Goal: Task Accomplishment & Management: Use online tool/utility

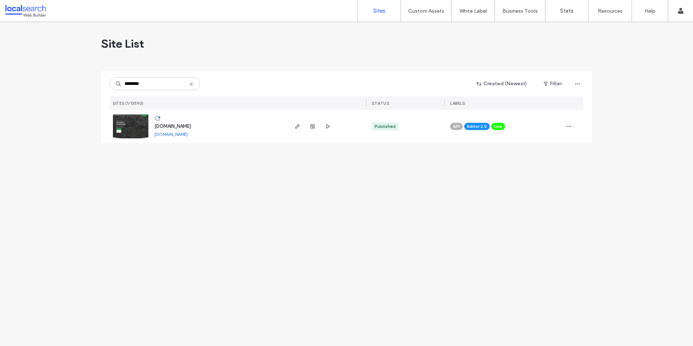
type input "********"
click at [191, 125] on span "www.maryboroughrecycling.com.au" at bounding box center [172, 125] width 36 height 5
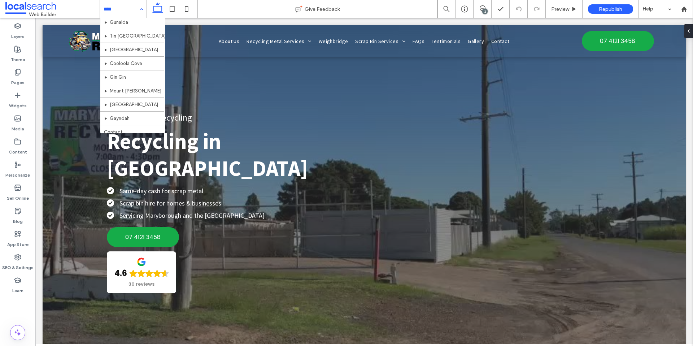
scroll to position [323, 0]
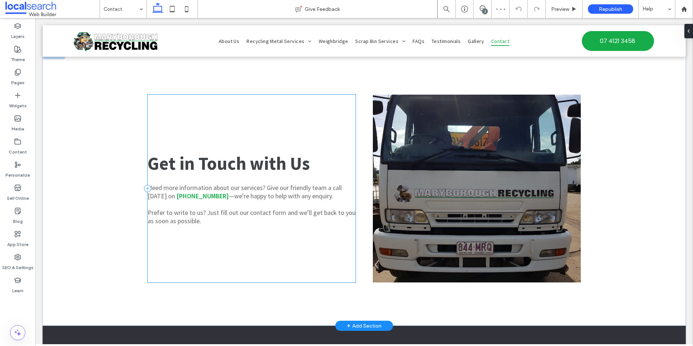
scroll to position [403, 0]
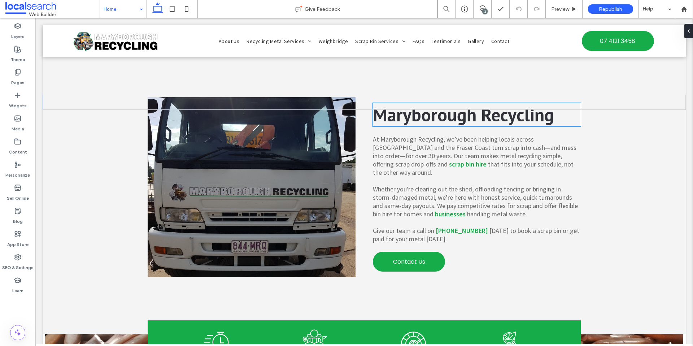
scroll to position [223, 0]
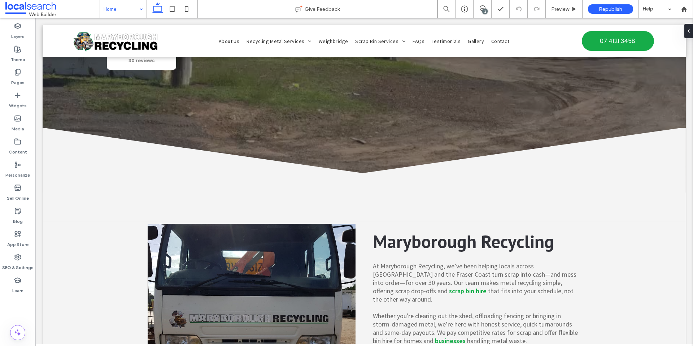
click at [117, 14] on input at bounding box center [122, 9] width 36 height 18
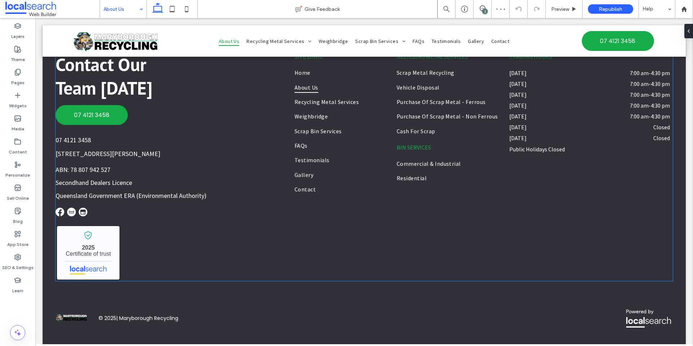
scroll to position [707, 0]
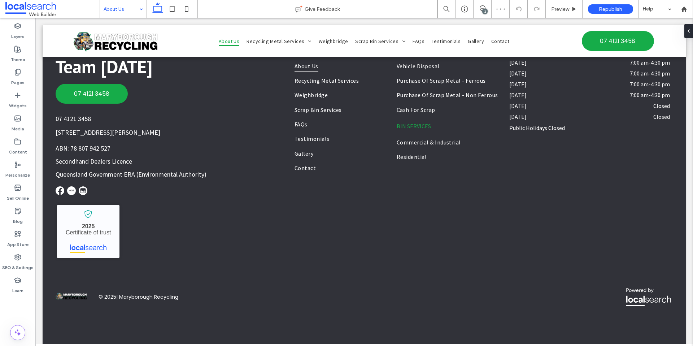
click at [125, 7] on input at bounding box center [122, 9] width 36 height 18
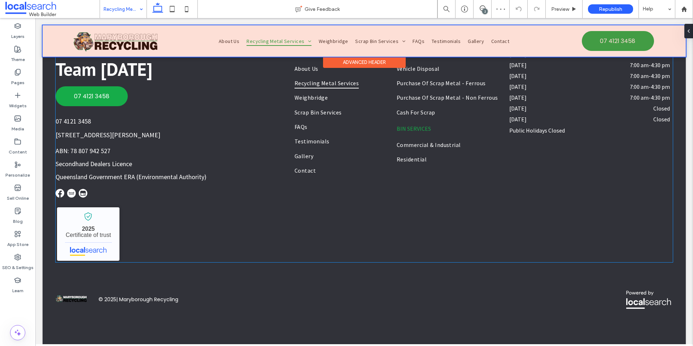
scroll to position [1120, 0]
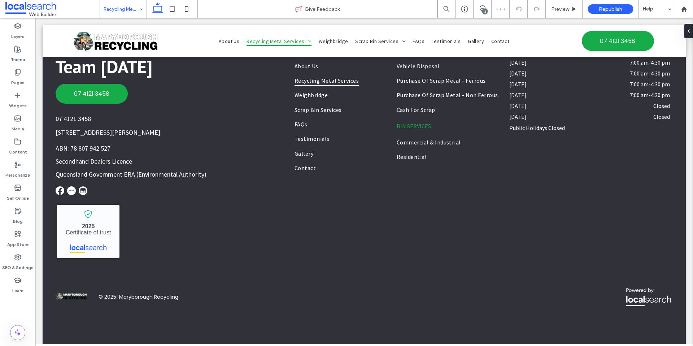
click at [117, 12] on input at bounding box center [122, 9] width 36 height 18
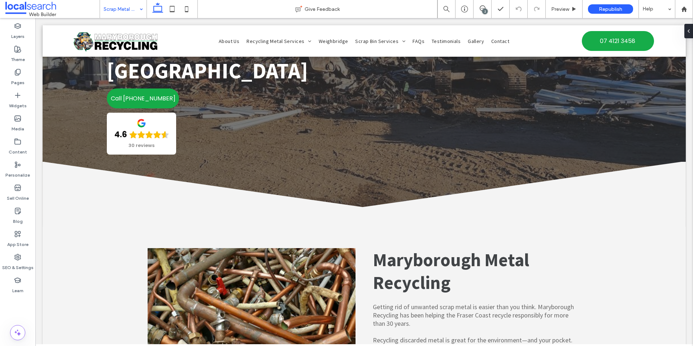
click at [137, 6] on div "Scrap Metal Recycling" at bounding box center [123, 9] width 47 height 18
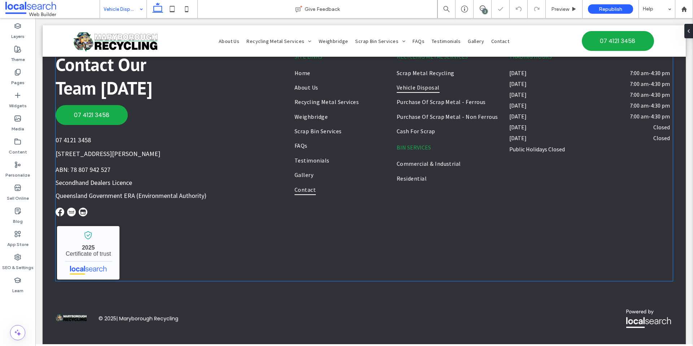
scroll to position [1233, 0]
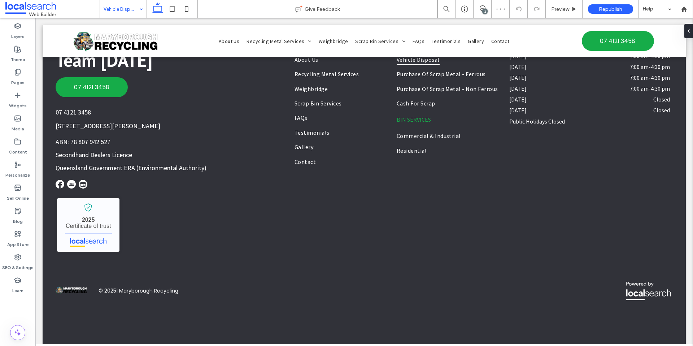
click at [130, 10] on input at bounding box center [122, 9] width 36 height 18
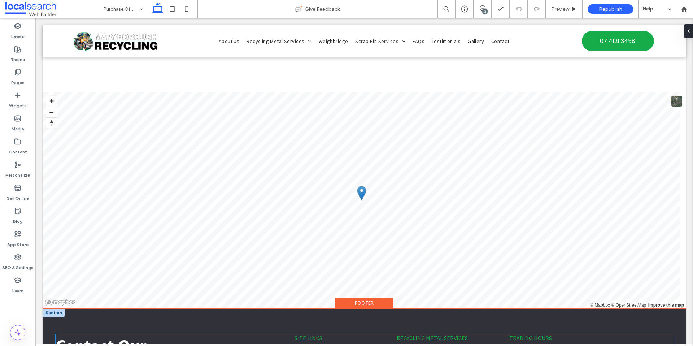
scroll to position [1327, 0]
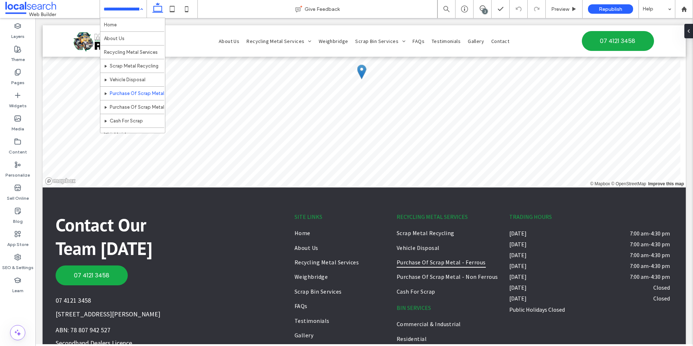
click at [122, 13] on input at bounding box center [122, 9] width 36 height 18
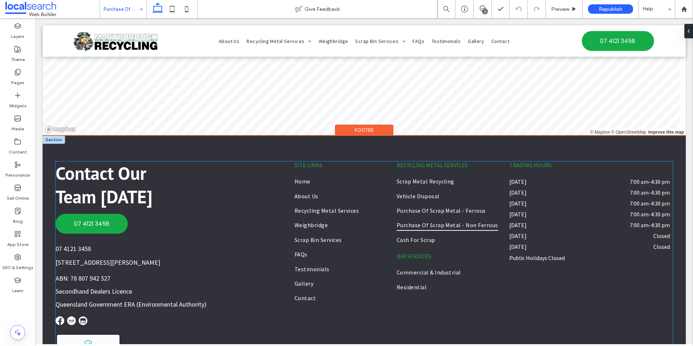
scroll to position [1624, 0]
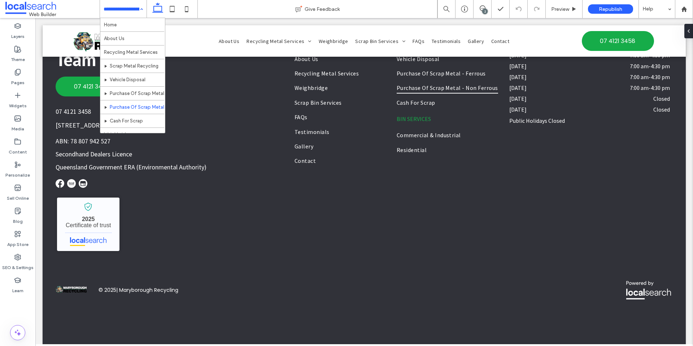
click at [130, 13] on input at bounding box center [122, 9] width 36 height 18
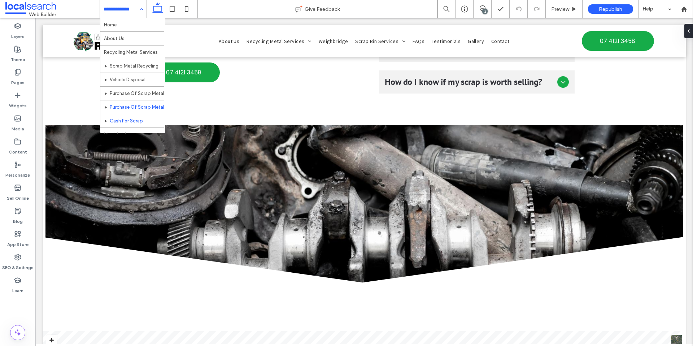
scroll to position [64, 0]
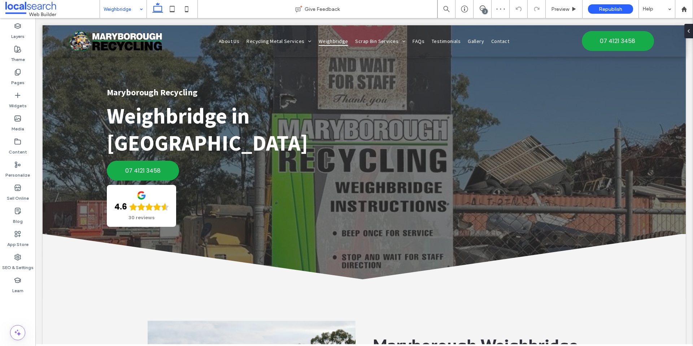
click at [112, 12] on input at bounding box center [122, 9] width 36 height 18
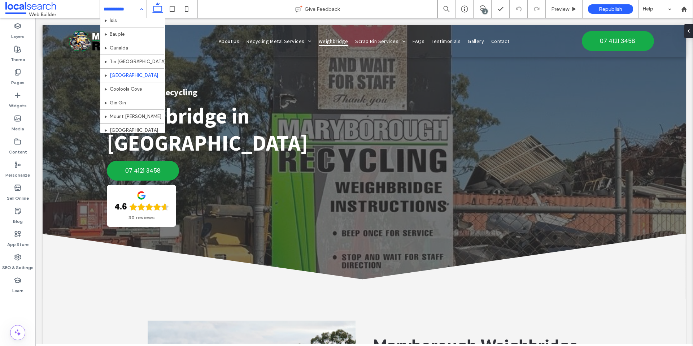
scroll to position [323, 0]
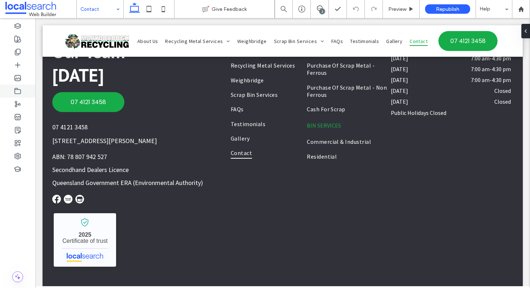
scroll to position [725, 0]
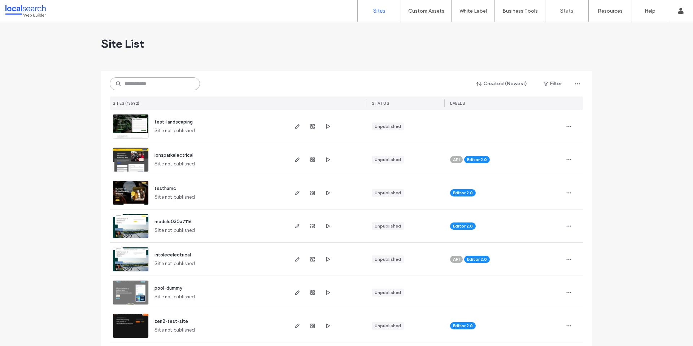
click at [144, 87] on input at bounding box center [155, 83] width 90 height 13
paste input "********"
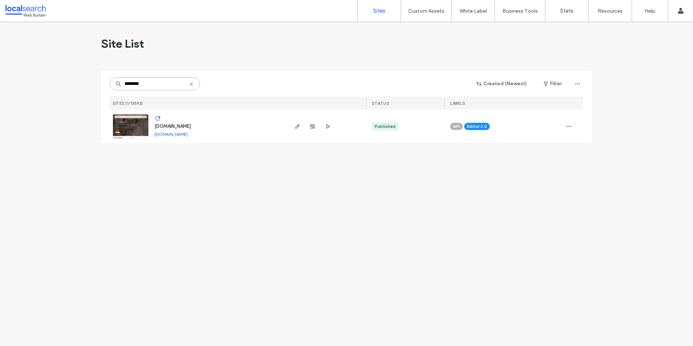
type input "********"
click at [191, 127] on span "www.viviennecelebrant.com.au" at bounding box center [172, 125] width 36 height 5
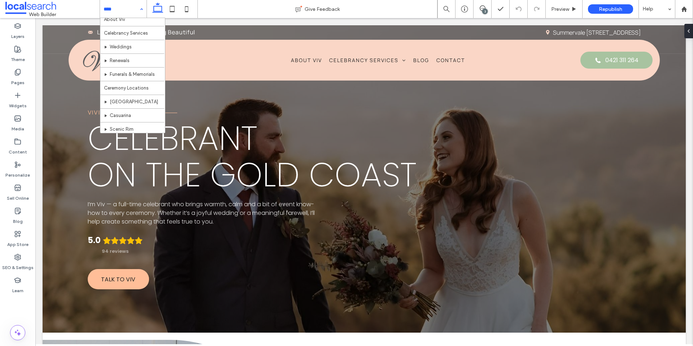
scroll to position [49, 0]
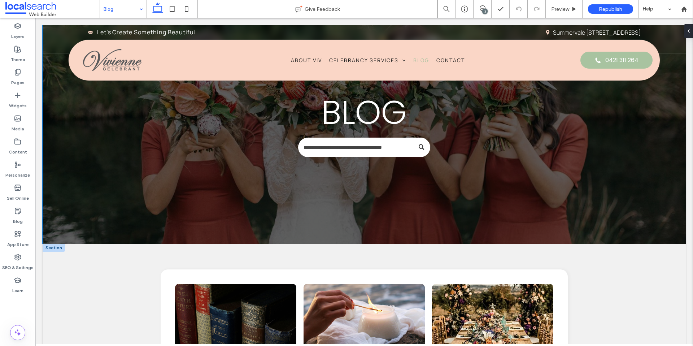
scroll to position [67, 0]
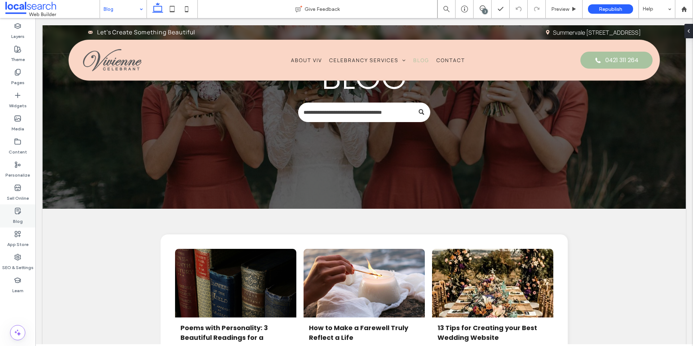
click at [18, 214] on icon at bounding box center [17, 210] width 7 height 7
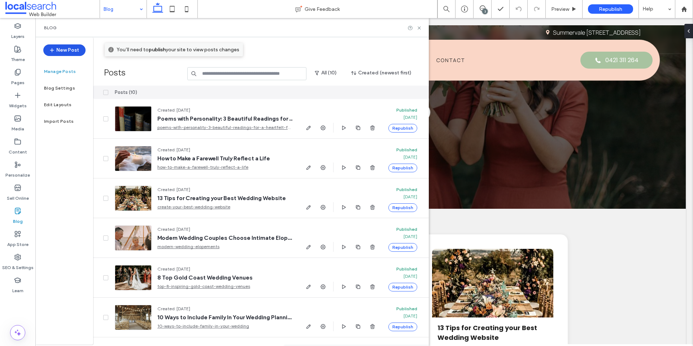
click at [66, 51] on button "New Post" at bounding box center [64, 50] width 42 height 12
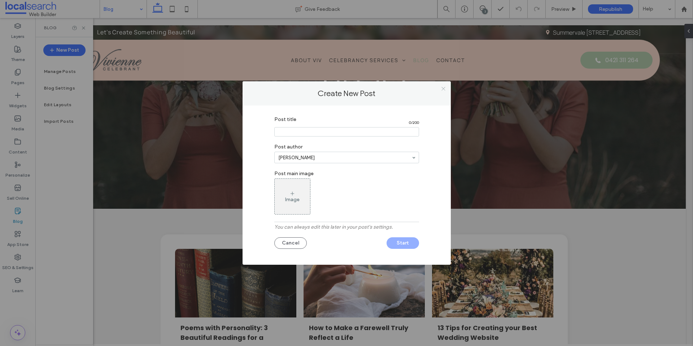
click at [443, 89] on icon at bounding box center [443, 88] width 5 height 5
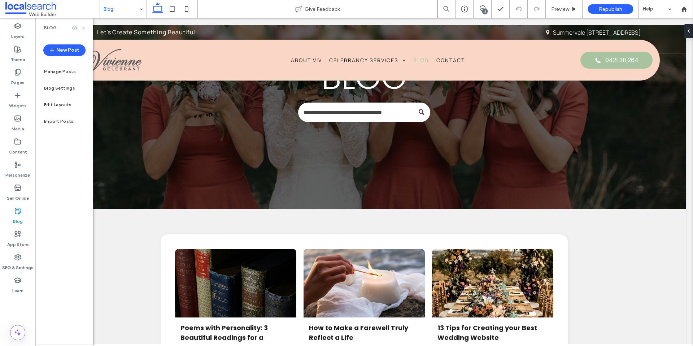
click at [83, 29] on icon at bounding box center [83, 27] width 5 height 5
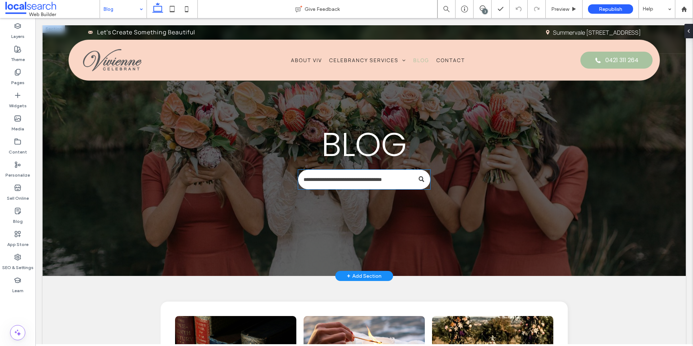
scroll to position [0, 0]
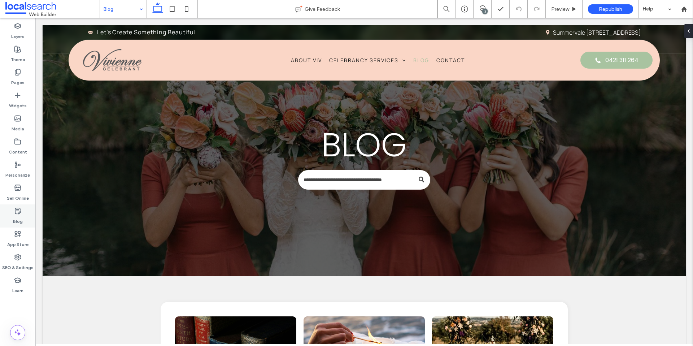
click at [20, 213] on use at bounding box center [17, 211] width 5 height 6
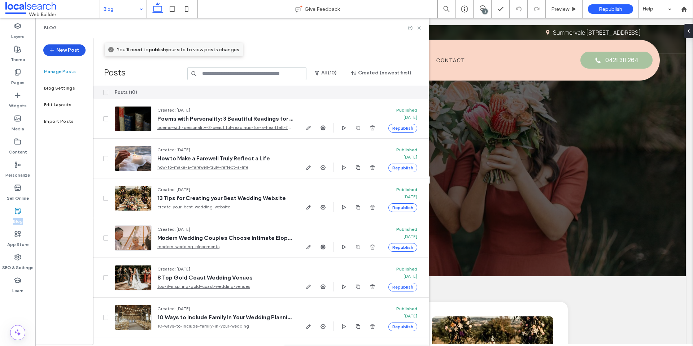
click at [65, 52] on button "New Post" at bounding box center [64, 50] width 42 height 12
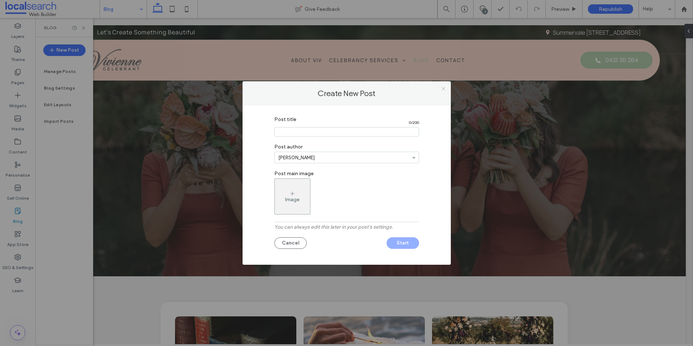
click at [442, 89] on use at bounding box center [443, 89] width 4 height 4
